Goal: Use online tool/utility: Utilize a website feature to perform a specific function

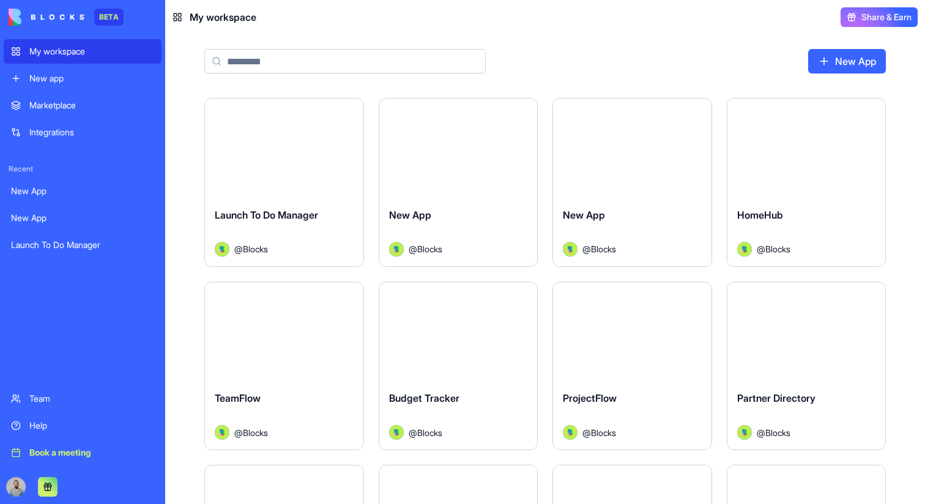
click at [363, 70] on input at bounding box center [344, 61] width 281 height 24
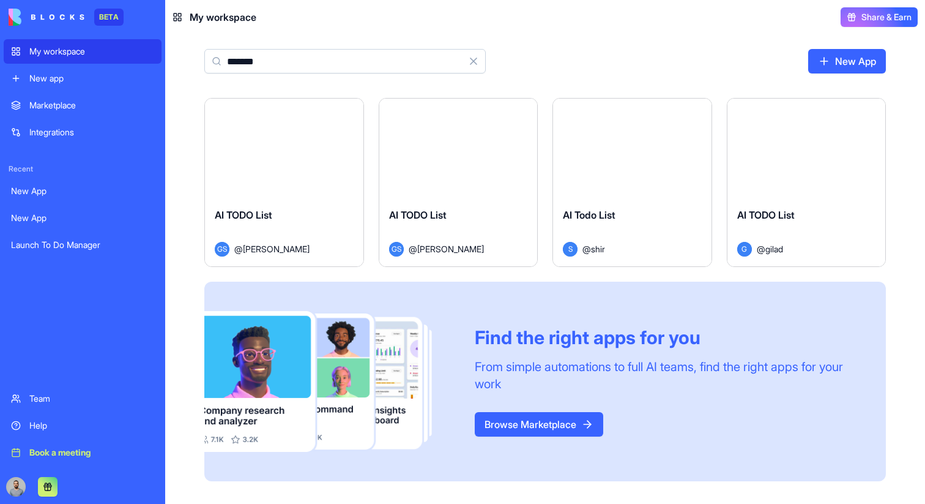
type input "*******"
click at [312, 199] on div "AI TODO List GS @ [PERSON_NAME]" at bounding box center [284, 232] width 158 height 69
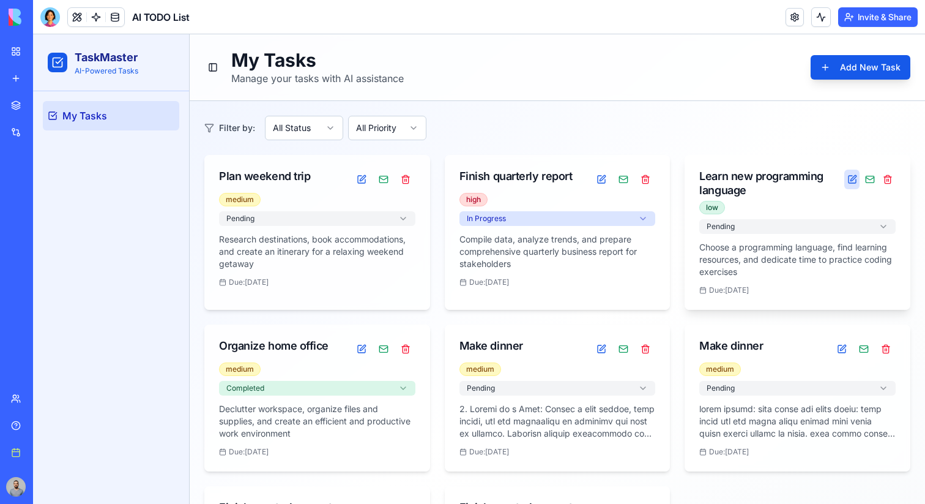
click at [853, 175] on button at bounding box center [851, 179] width 15 height 20
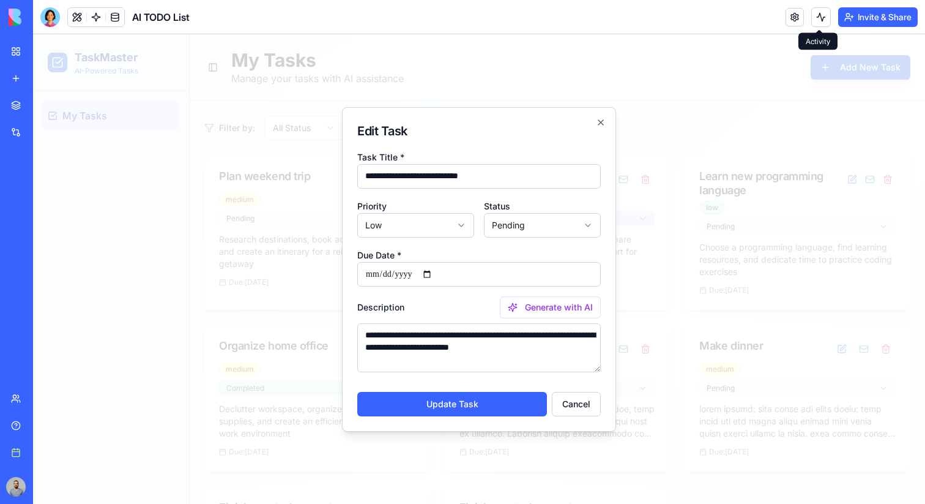
click at [814, 20] on button at bounding box center [821, 17] width 20 height 20
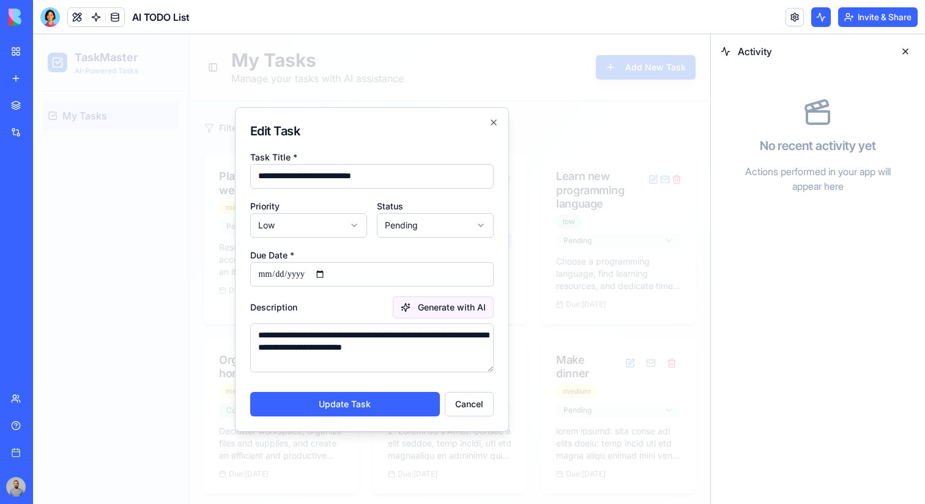
click at [441, 308] on button "Generate with AI" at bounding box center [443, 307] width 101 height 22
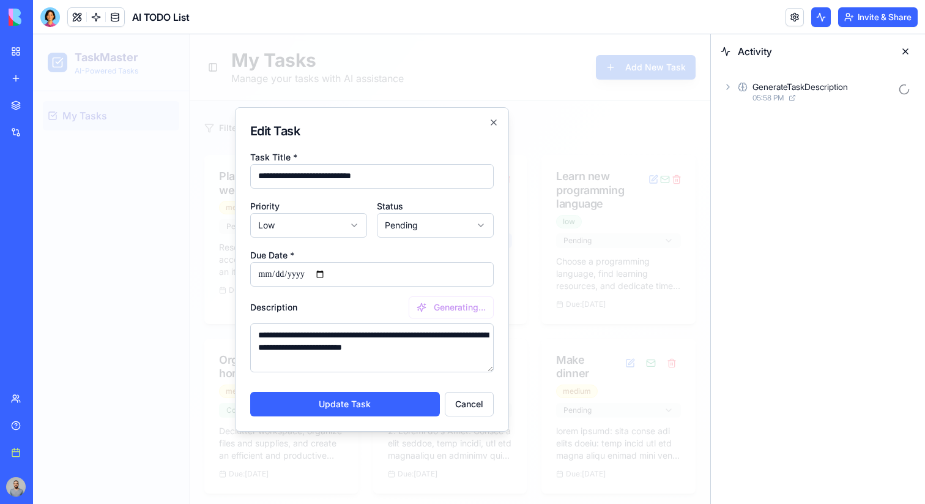
click at [842, 99] on div "05:58 PM" at bounding box center [823, 98] width 141 height 10
click at [846, 162] on div "AgentCall 05:58 PM" at bounding box center [828, 175] width 174 height 27
click at [850, 207] on div "Input" at bounding box center [833, 202] width 165 height 22
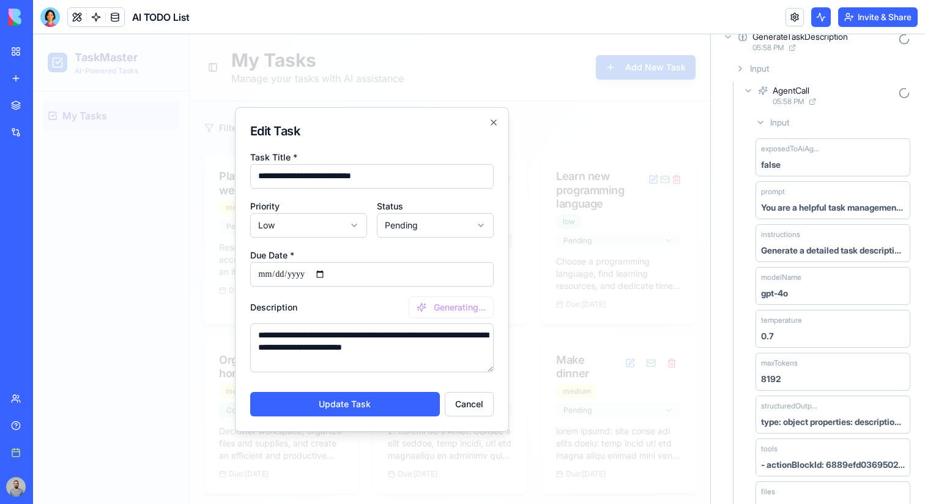
scroll to position [85, 0]
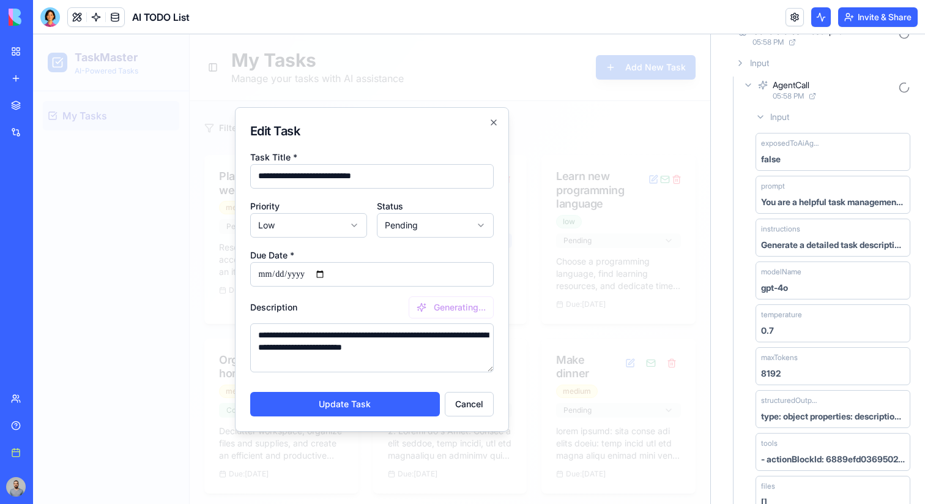
click at [813, 114] on div "Input" at bounding box center [833, 117] width 165 height 22
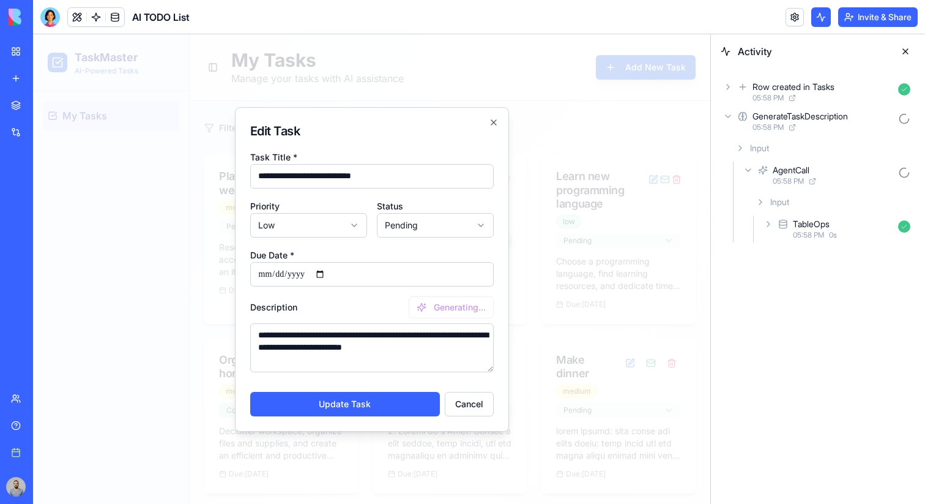
click at [819, 202] on div "Input" at bounding box center [833, 202] width 165 height 22
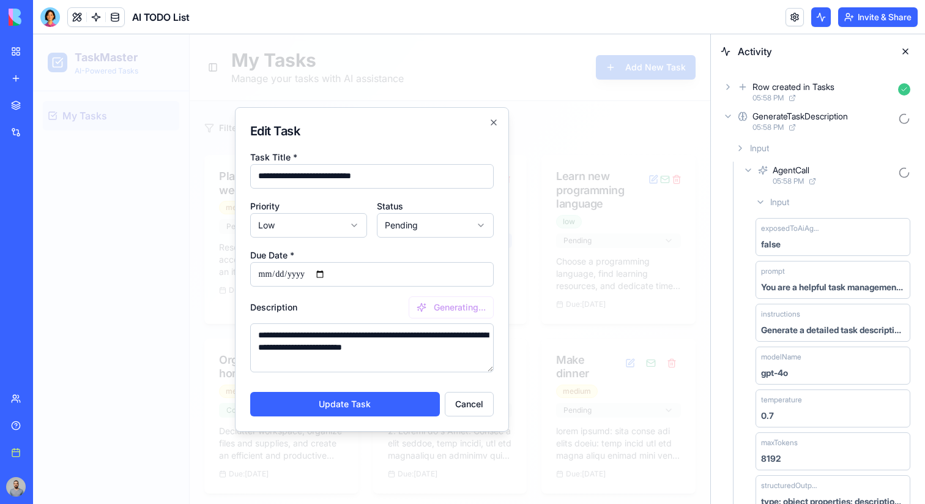
click at [817, 207] on div "Input" at bounding box center [833, 202] width 165 height 22
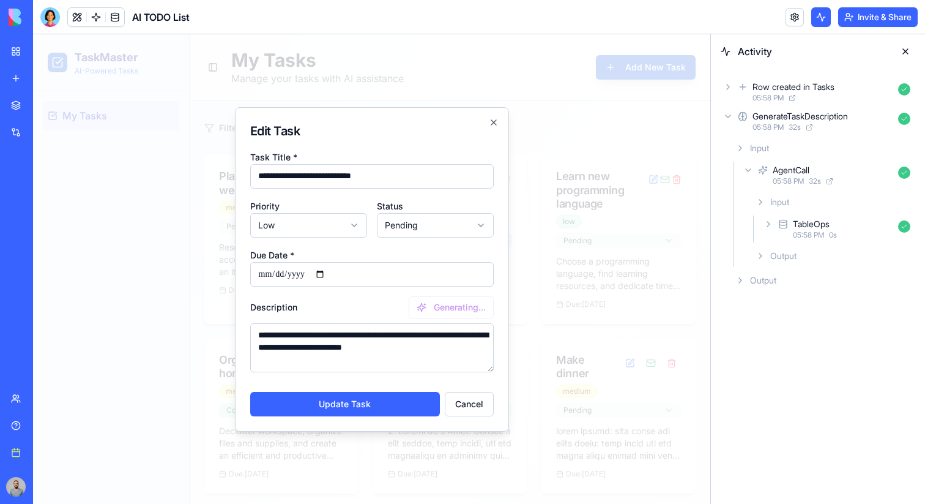
type textarea "**********"
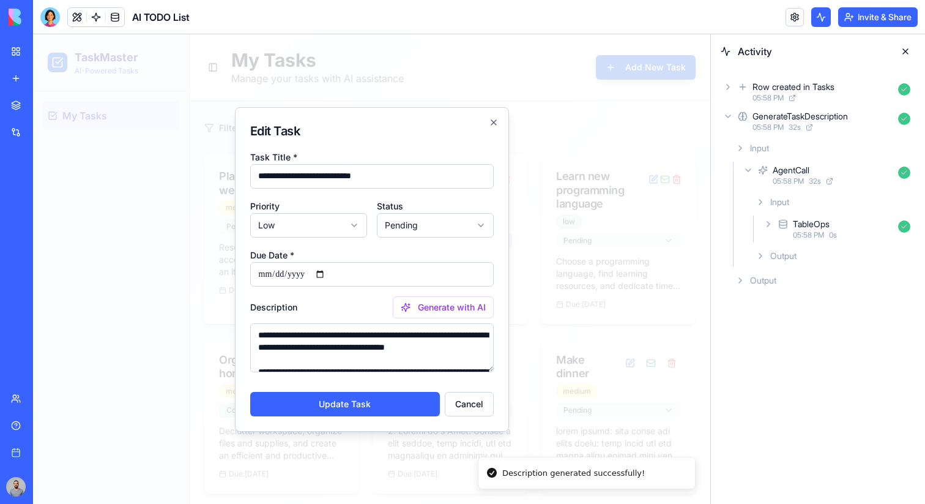
click at [839, 181] on div "05:58 PM 32 s" at bounding box center [833, 181] width 121 height 10
click at [825, 154] on div "Input" at bounding box center [823, 148] width 185 height 22
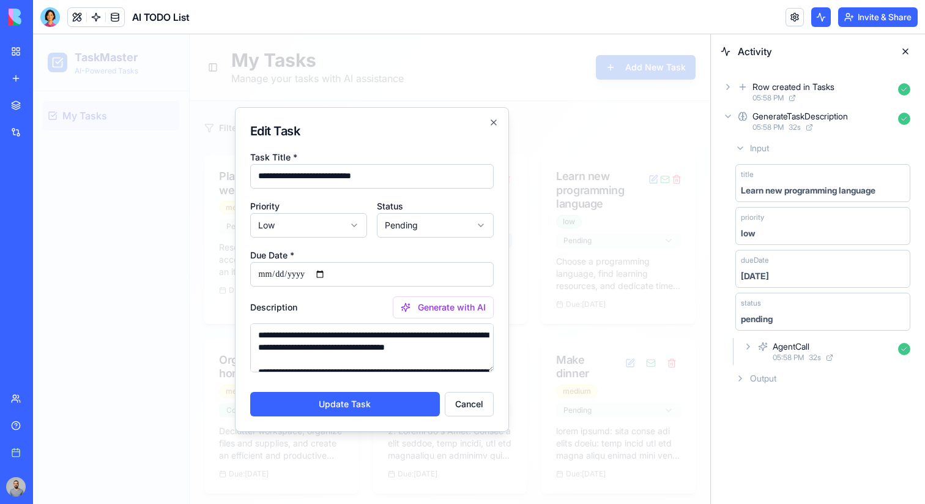
click at [828, 128] on div "05:58 PM 32 s" at bounding box center [823, 127] width 141 height 10
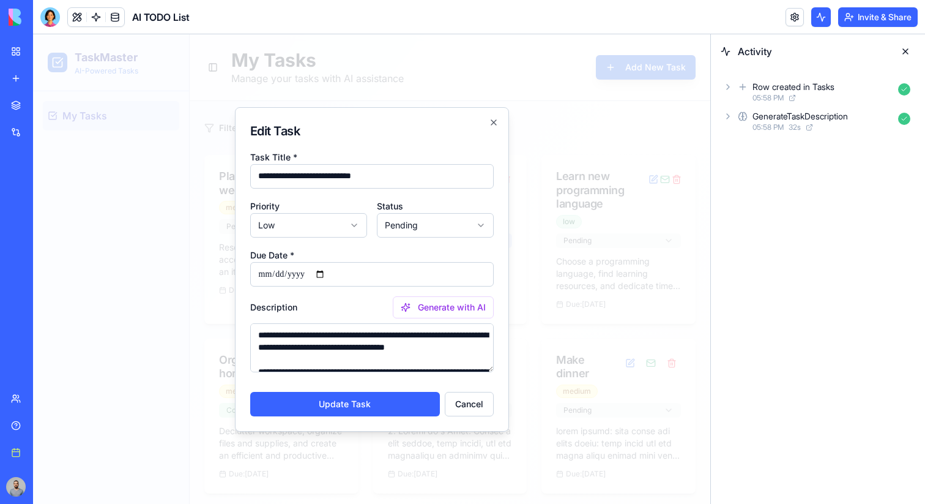
click at [824, 84] on div "Row created in Tasks" at bounding box center [794, 87] width 82 height 12
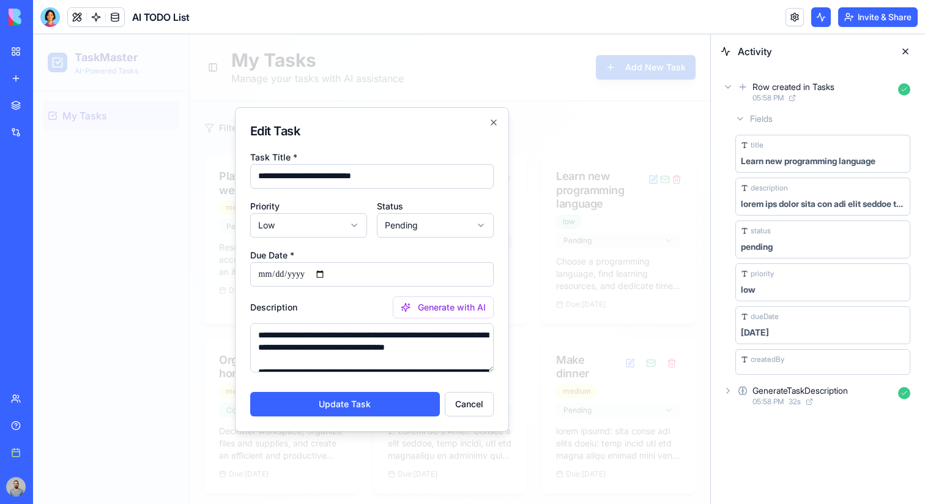
click at [791, 115] on div "Fields" at bounding box center [823, 119] width 185 height 22
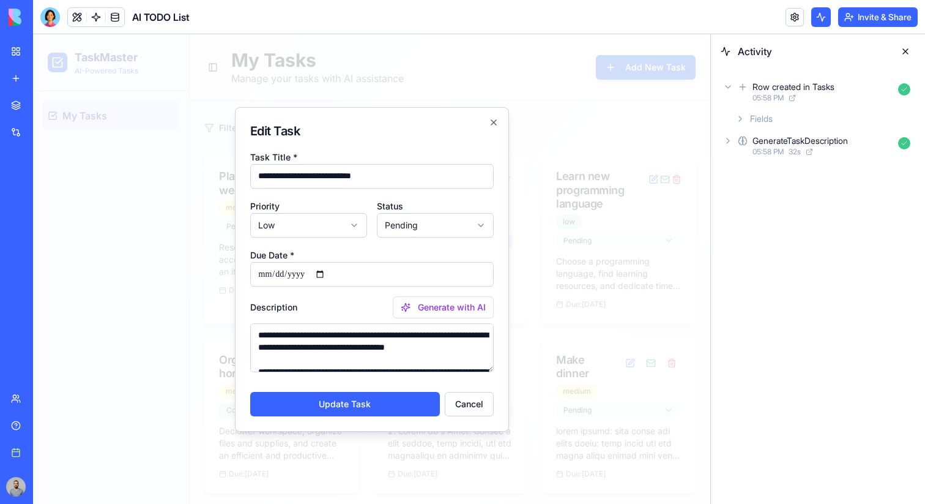
click at [791, 138] on div "GenerateTaskDescription" at bounding box center [800, 141] width 95 height 12
click at [794, 195] on div "AgentCall" at bounding box center [791, 194] width 37 height 12
click at [802, 229] on div "Input" at bounding box center [833, 226] width 165 height 22
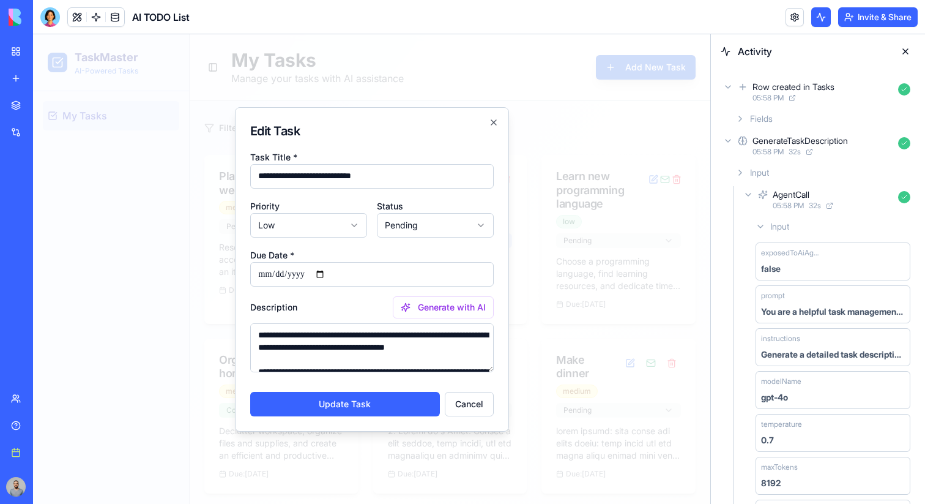
click at [901, 297] on div "prompt You are a helpful task management assistant. Your goal is to generate a …" at bounding box center [833, 304] width 155 height 38
click at [813, 208] on span "32 s" at bounding box center [815, 206] width 12 height 10
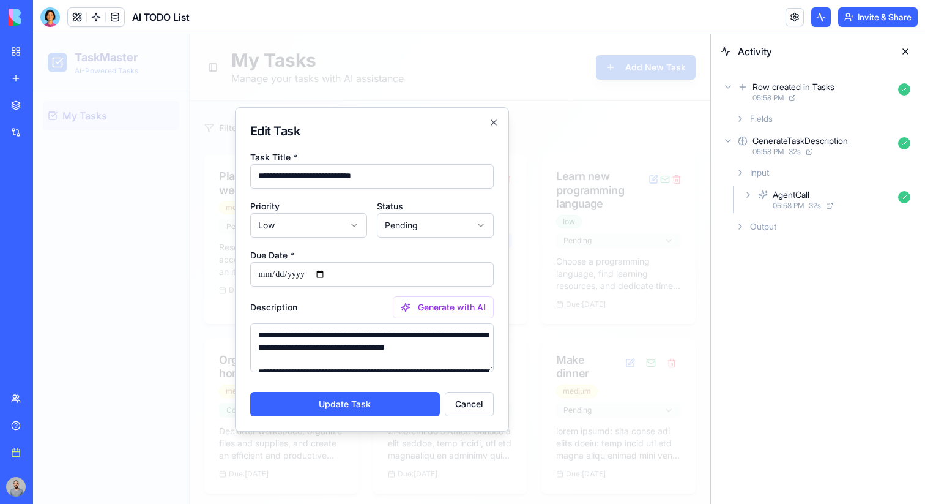
click at [762, 176] on span "Input" at bounding box center [759, 172] width 19 height 12
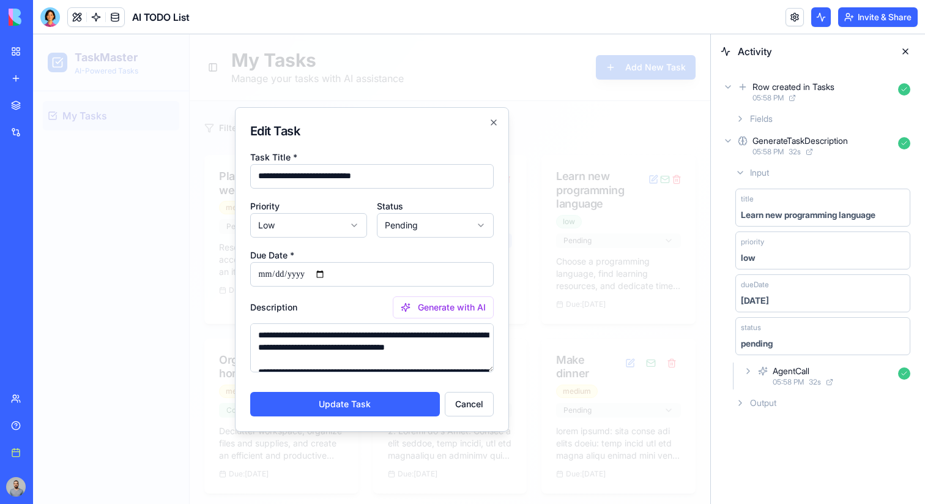
click at [762, 176] on span "Input" at bounding box center [759, 172] width 19 height 12
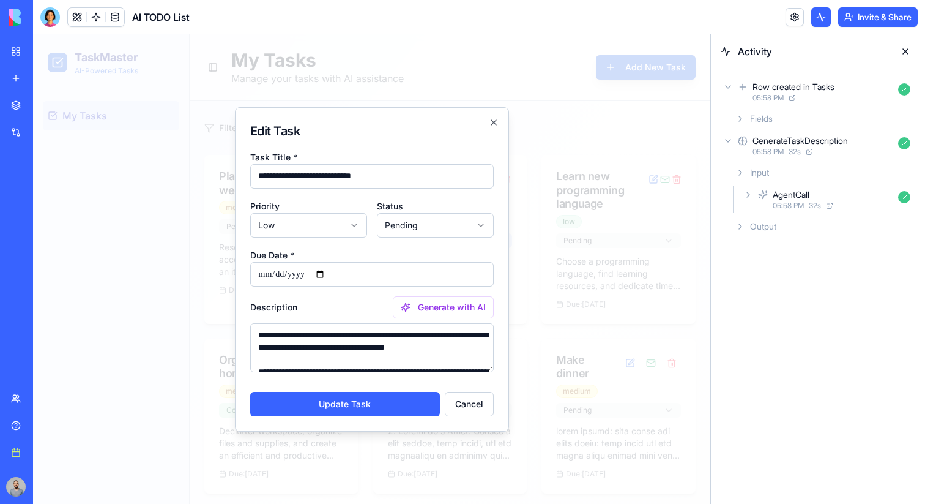
click at [762, 146] on div "GenerateTaskDescription" at bounding box center [800, 141] width 95 height 12
click at [764, 94] on span "05:58 PM" at bounding box center [768, 98] width 31 height 10
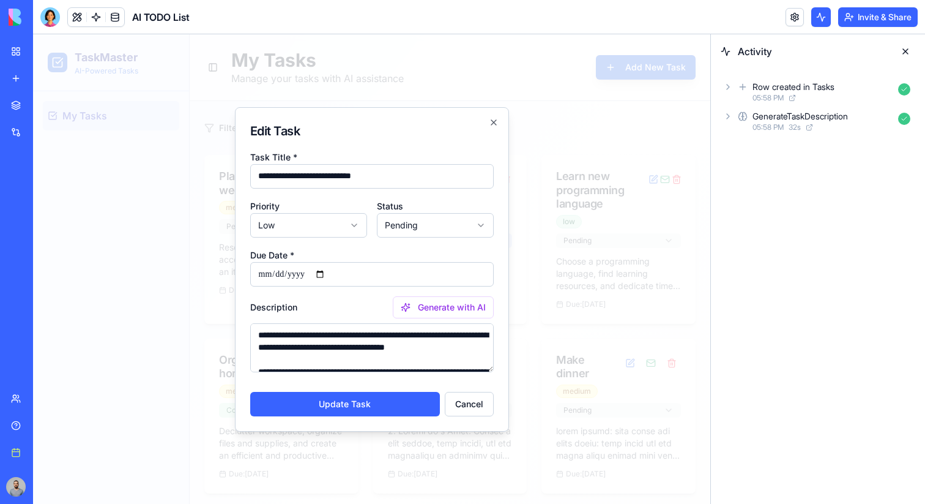
click at [904, 50] on button at bounding box center [906, 52] width 20 height 20
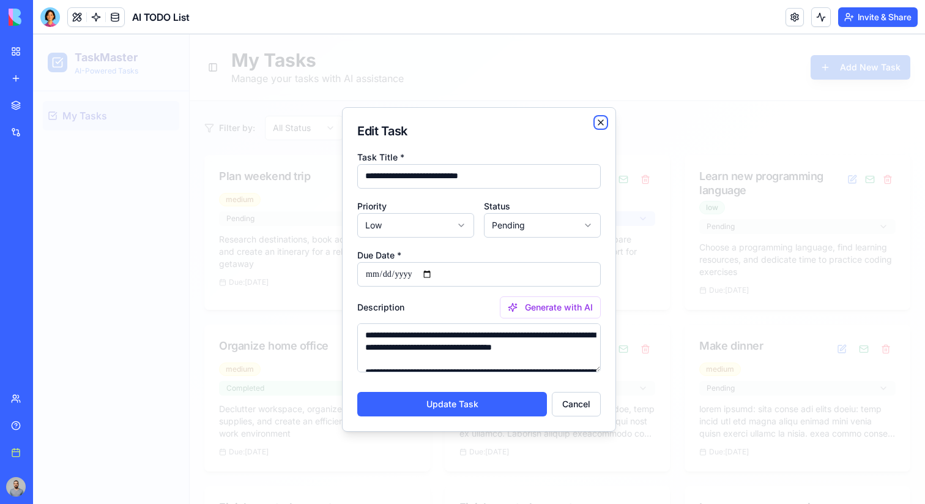
click at [601, 122] on icon "button" at bounding box center [601, 122] width 10 height 10
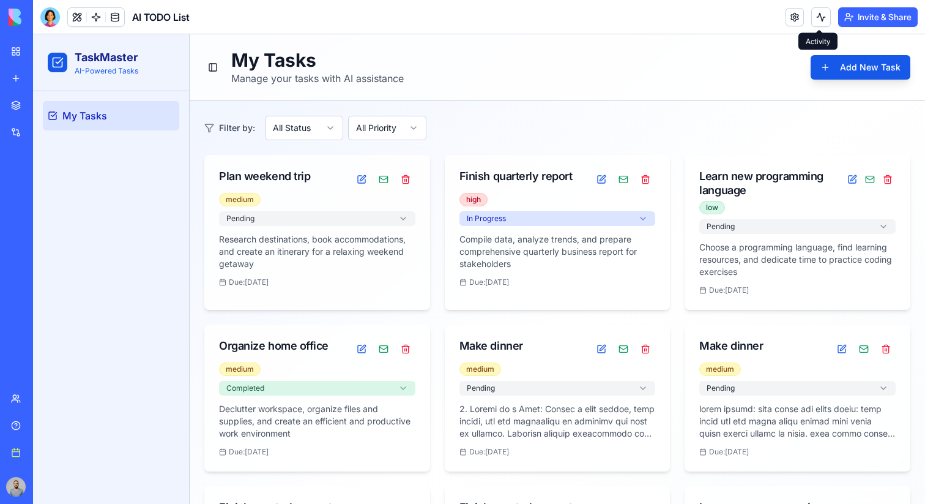
click at [823, 19] on button at bounding box center [821, 17] width 20 height 20
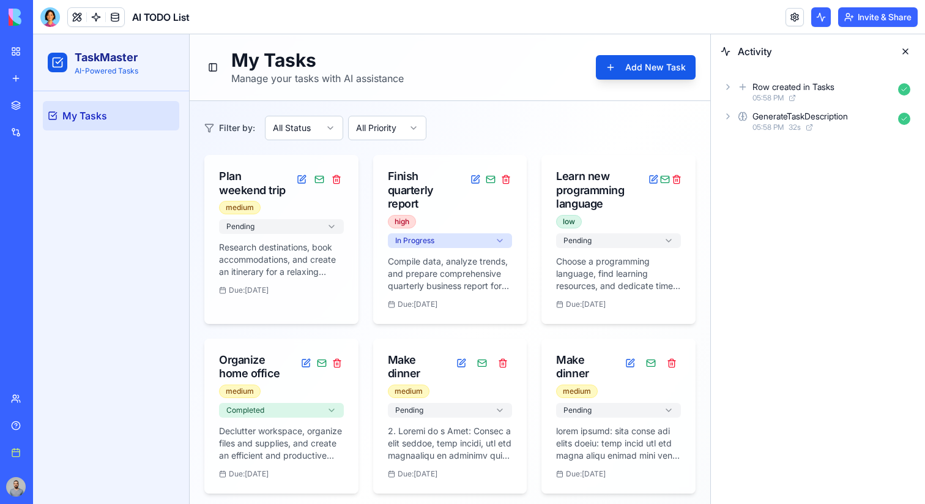
click at [899, 55] on button at bounding box center [906, 52] width 20 height 20
